Goal: Transaction & Acquisition: Purchase product/service

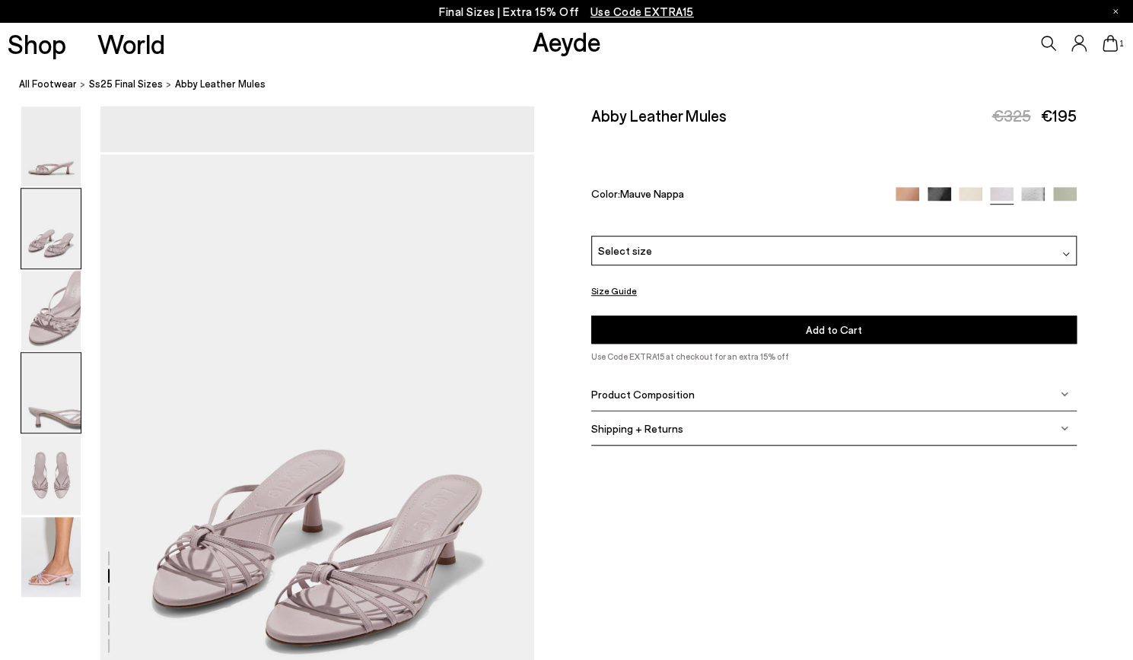
click at [40, 389] on img at bounding box center [50, 393] width 59 height 80
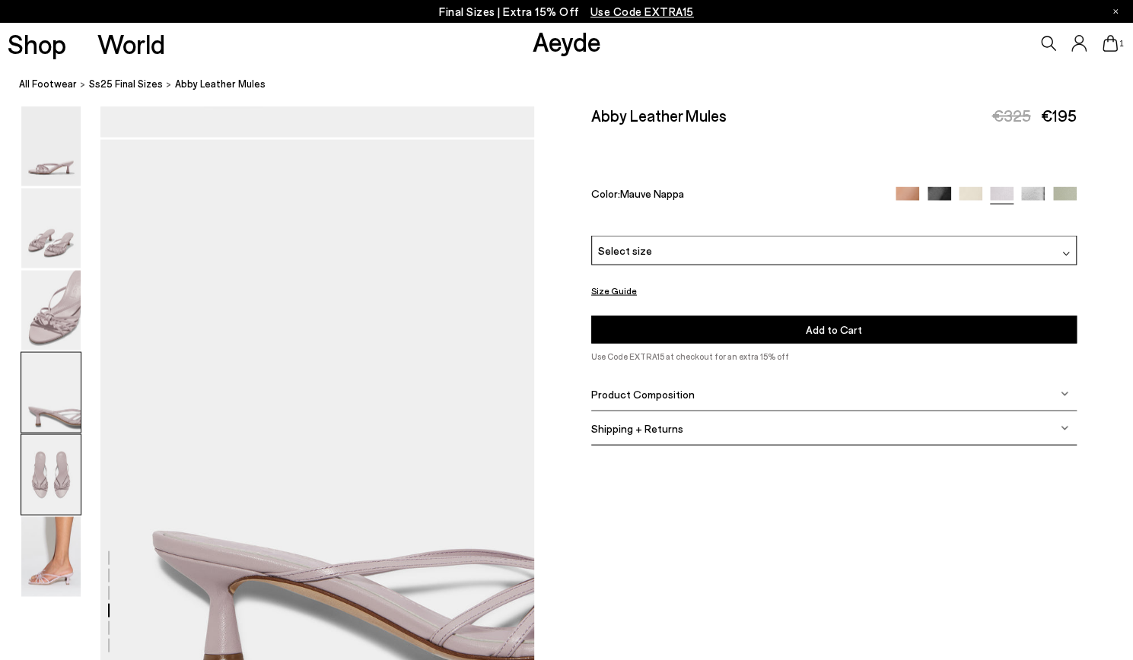
click at [62, 475] on img at bounding box center [50, 475] width 59 height 80
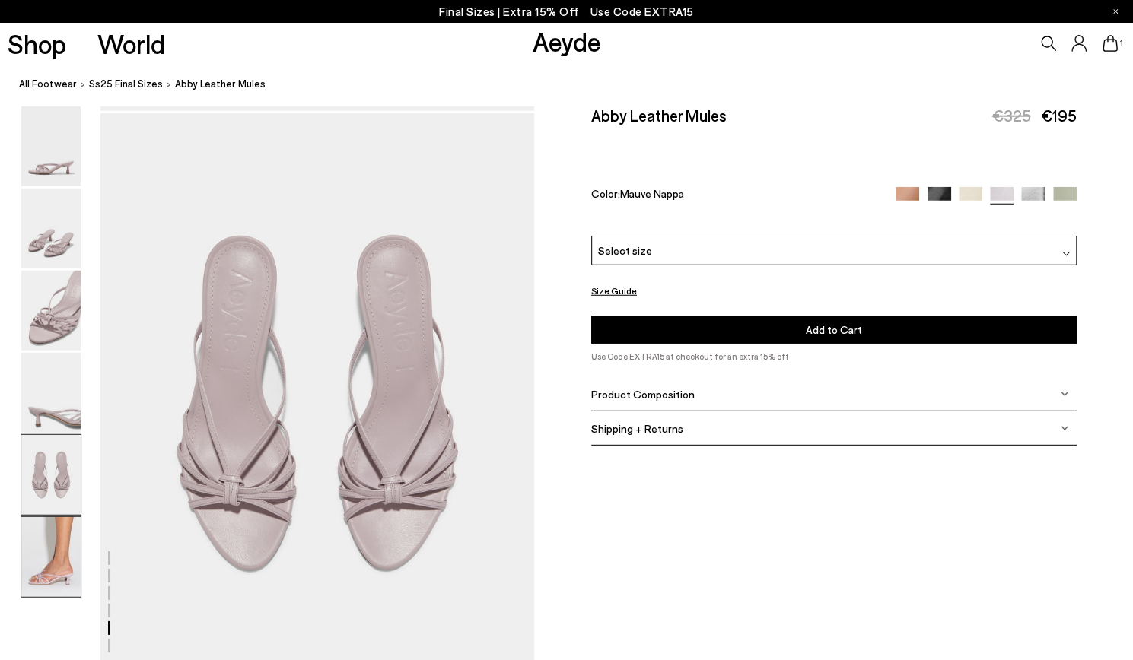
click at [49, 544] on img at bounding box center [50, 557] width 59 height 80
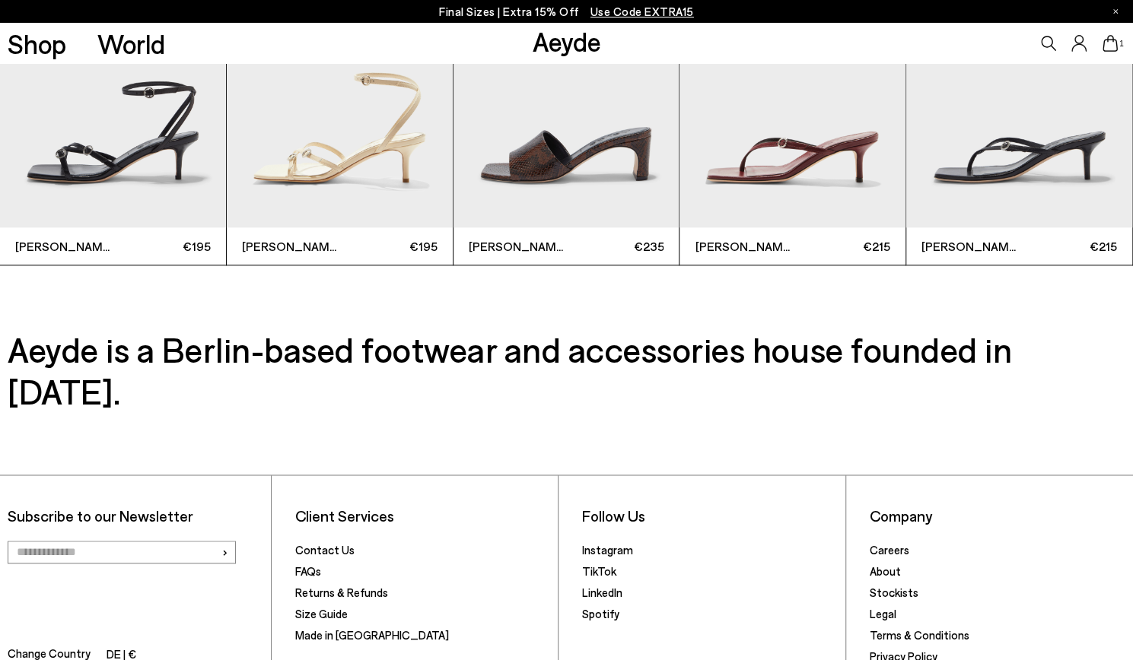
scroll to position [4308, 0]
